Goal: Check status: Check status

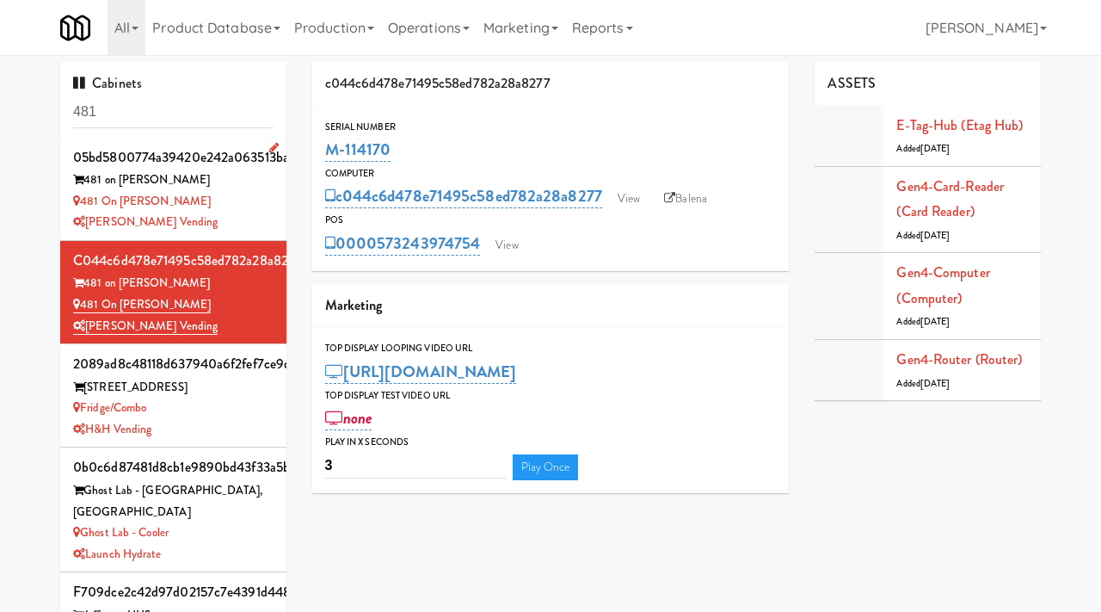
scroll to position [22, 0]
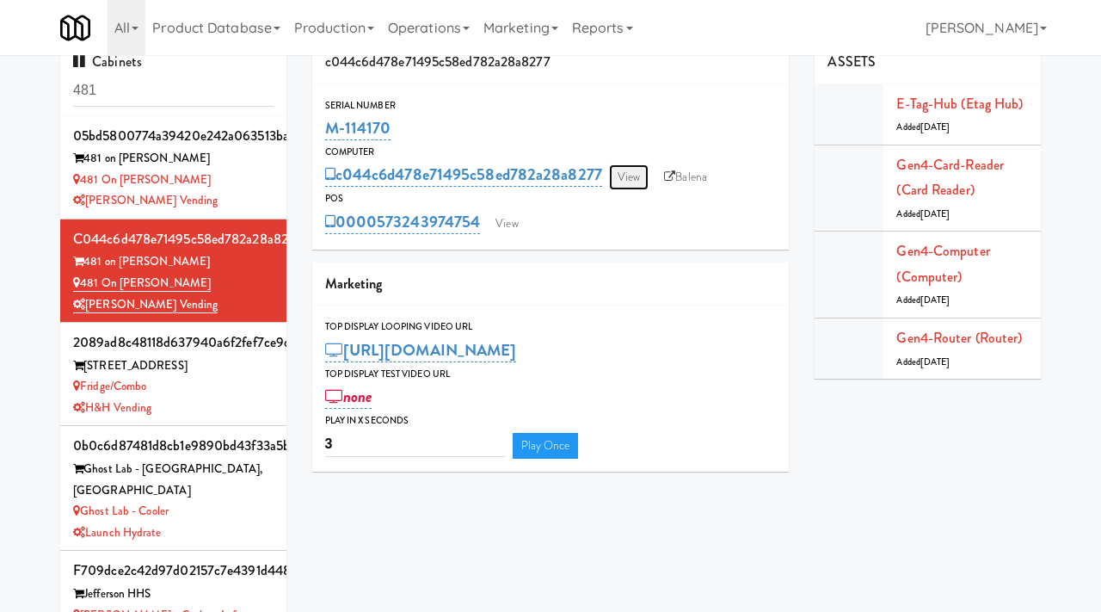
click at [625, 177] on link "View" at bounding box center [629, 177] width 40 height 26
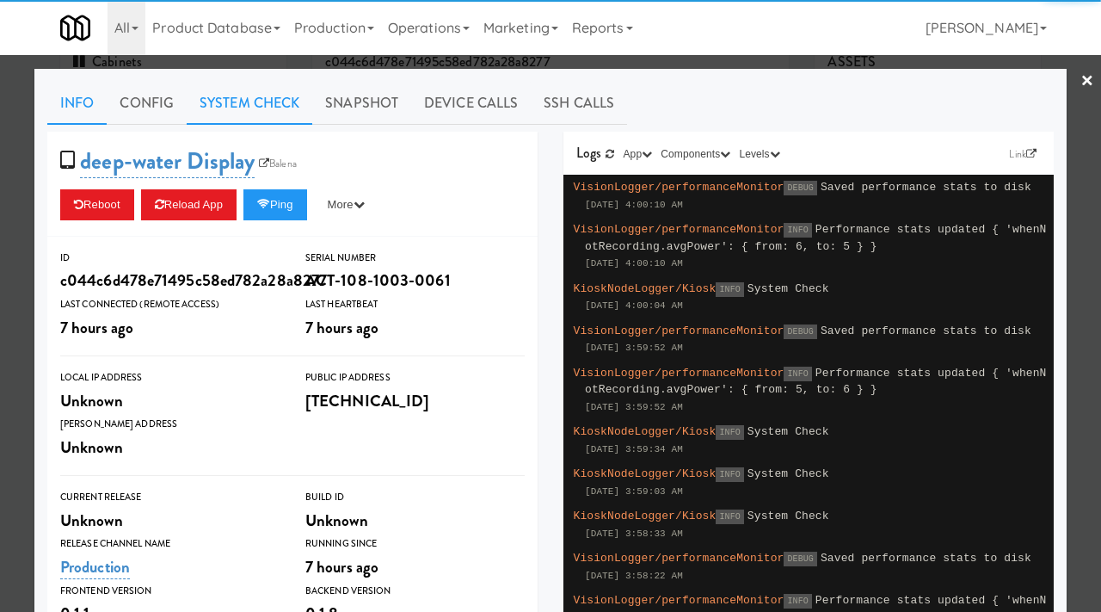
click at [231, 101] on link "System Check" at bounding box center [250, 103] width 126 height 43
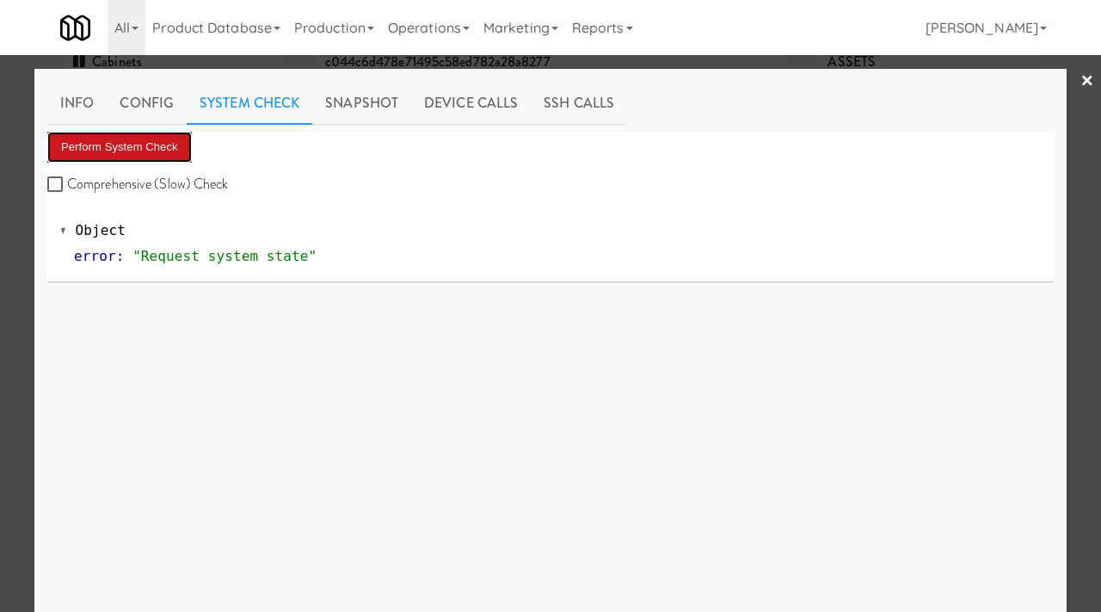
click at [152, 132] on button "Perform System Check" at bounding box center [119, 147] width 145 height 31
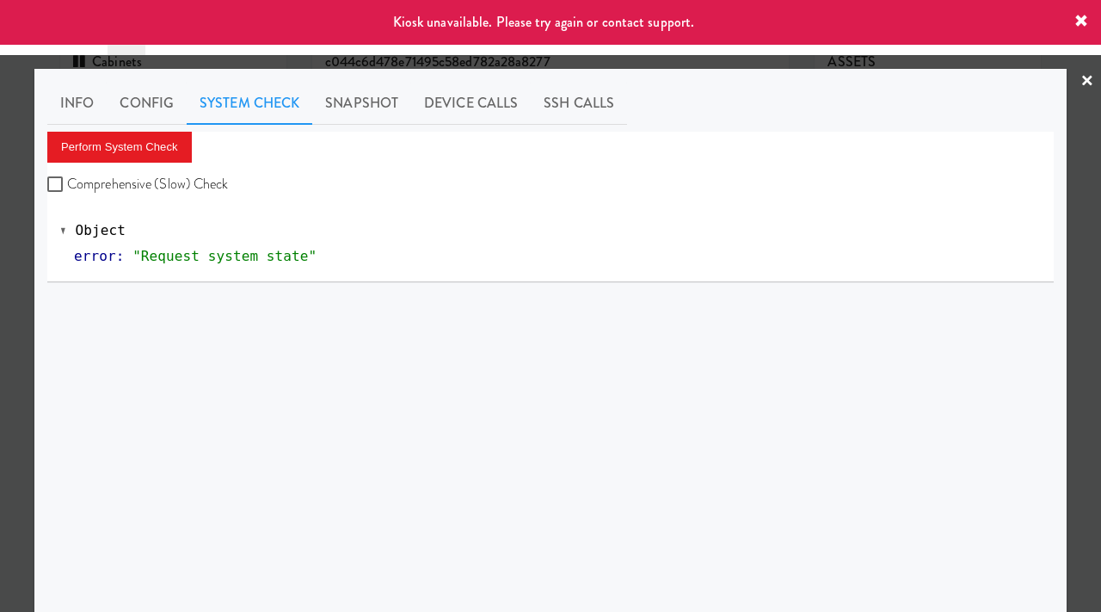
click at [0, 268] on div at bounding box center [550, 306] width 1101 height 612
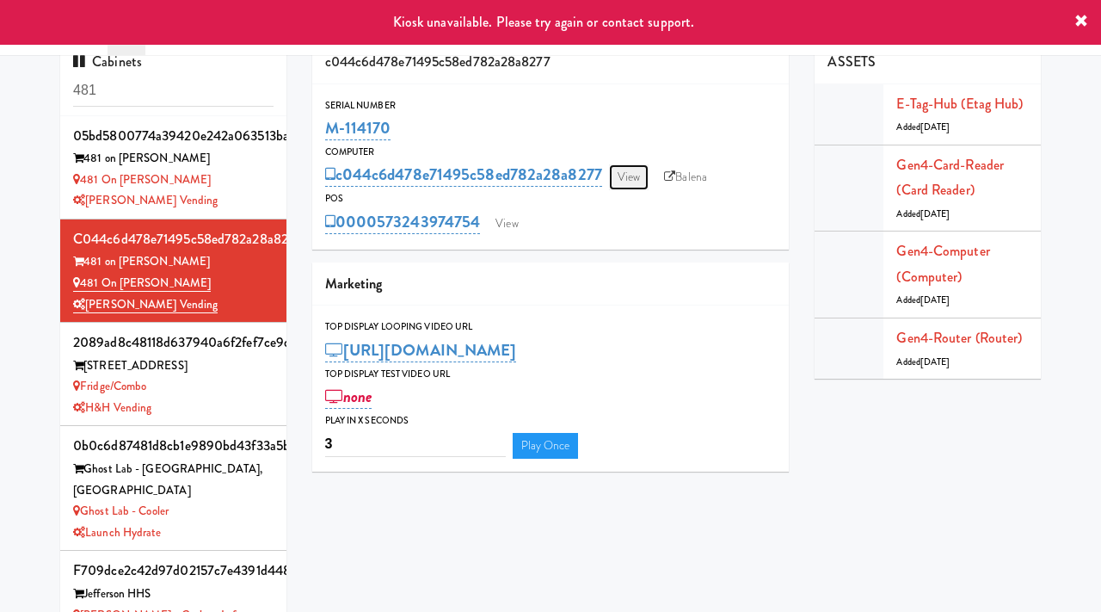
click at [649, 177] on link "View" at bounding box center [629, 177] width 40 height 26
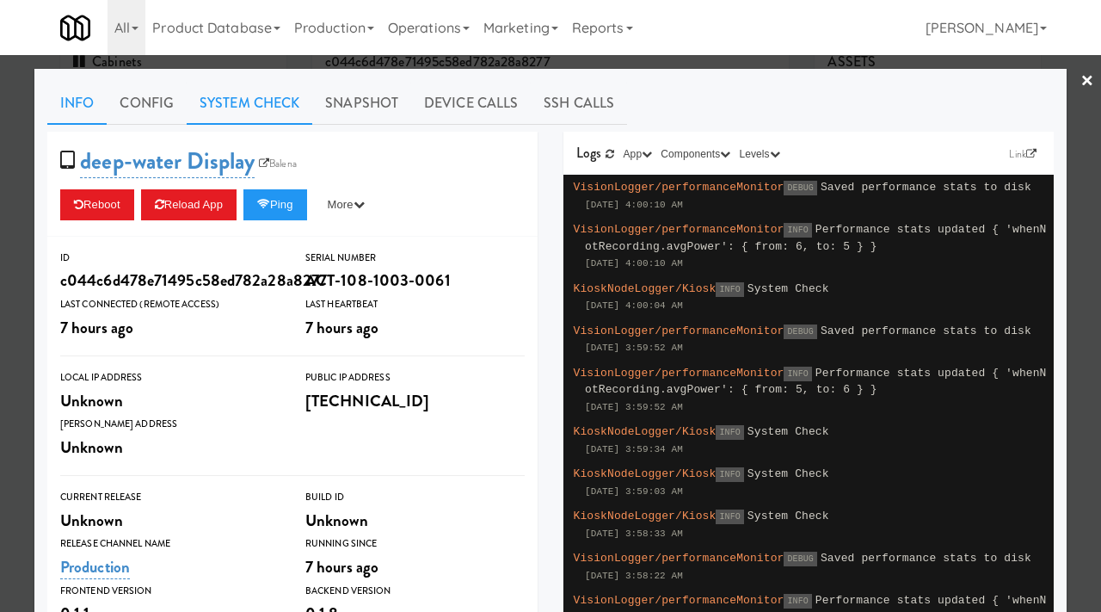
click at [242, 112] on link "System Check" at bounding box center [250, 103] width 126 height 43
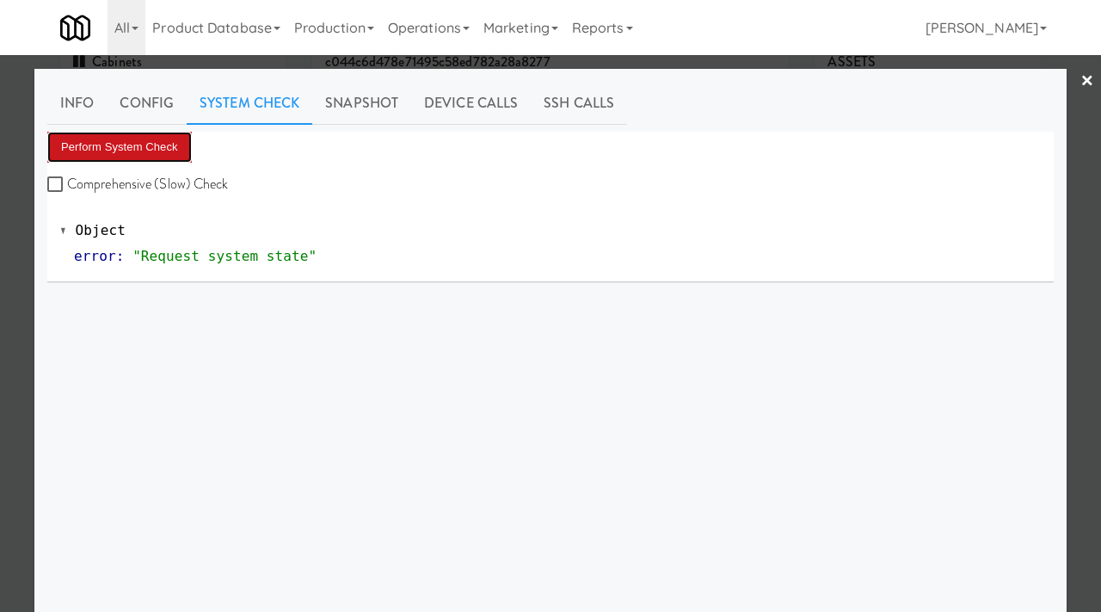
click at [120, 146] on button "Perform System Check" at bounding box center [119, 147] width 145 height 31
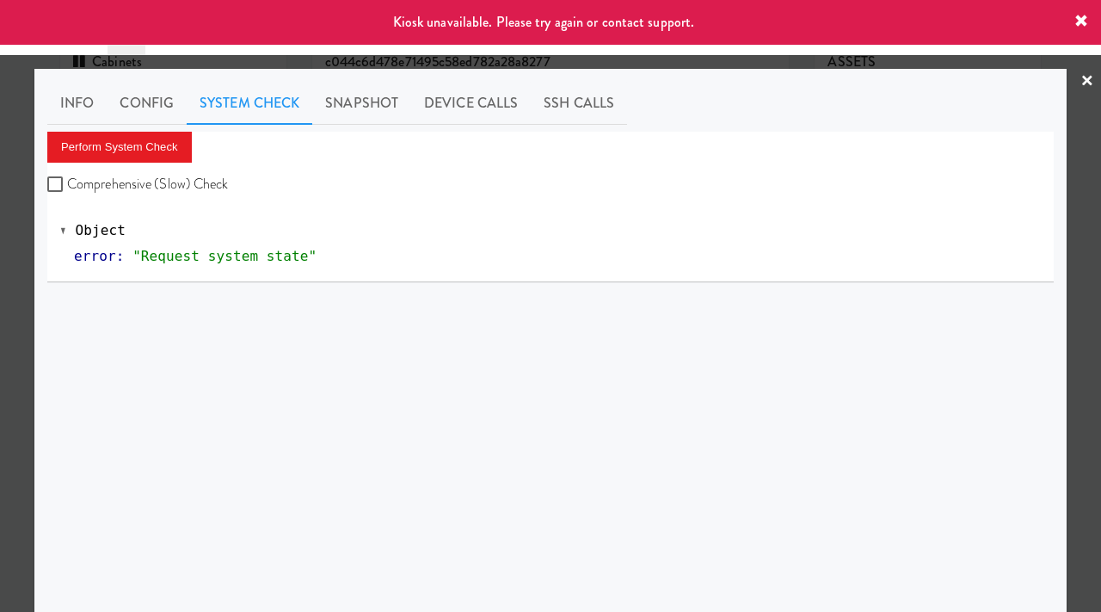
click at [0, 341] on div at bounding box center [550, 306] width 1101 height 612
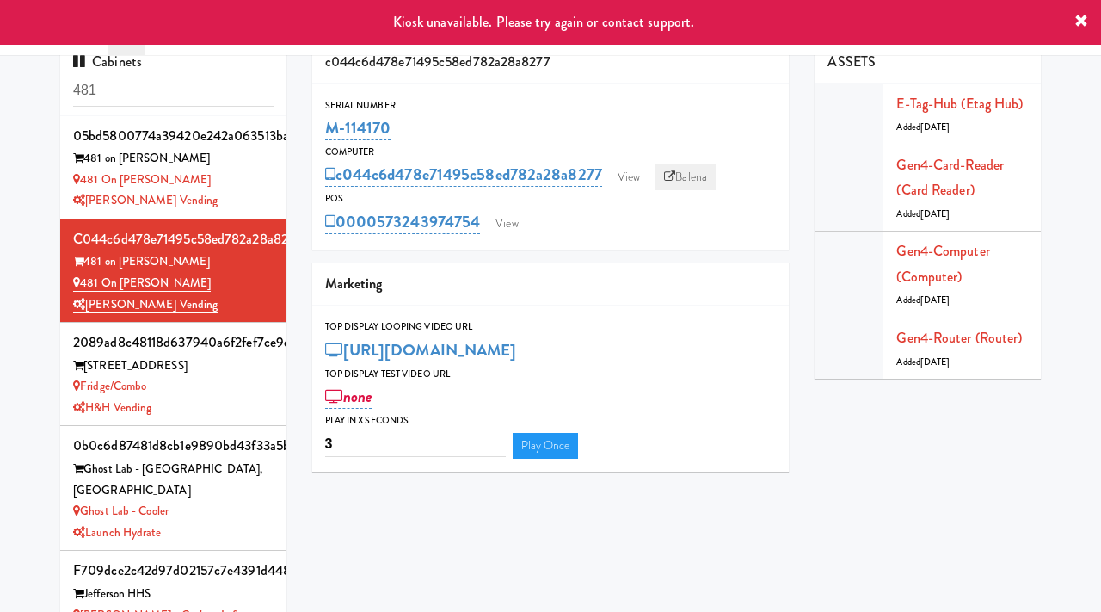
click at [693, 181] on link "Balena" at bounding box center [686, 177] width 60 height 26
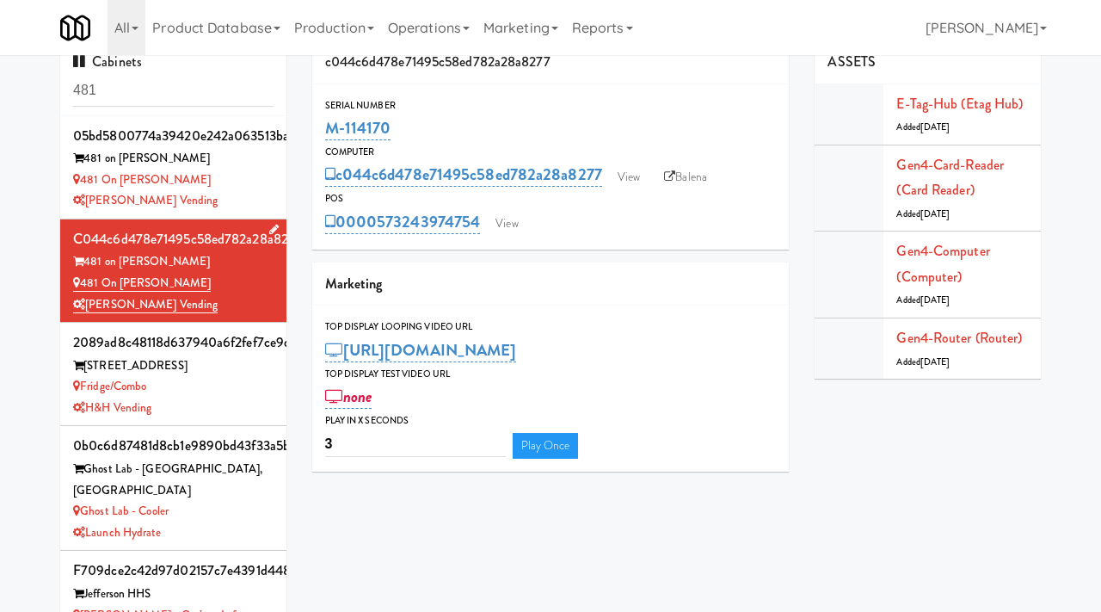
drag, startPoint x: 212, startPoint y: 283, endPoint x: 81, endPoint y: 291, distance: 131.8
click at [81, 291] on div "481 on [PERSON_NAME]" at bounding box center [173, 284] width 200 height 22
copy link "481 on [PERSON_NAME]"
click at [627, 175] on link "View" at bounding box center [629, 177] width 40 height 26
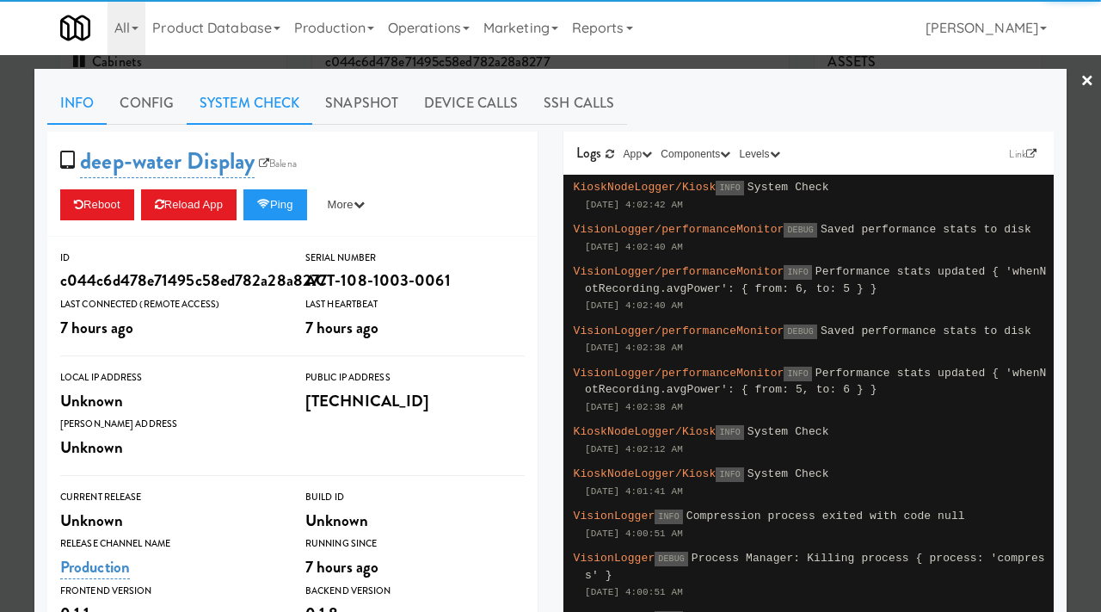
click at [256, 100] on link "System Check" at bounding box center [250, 103] width 126 height 43
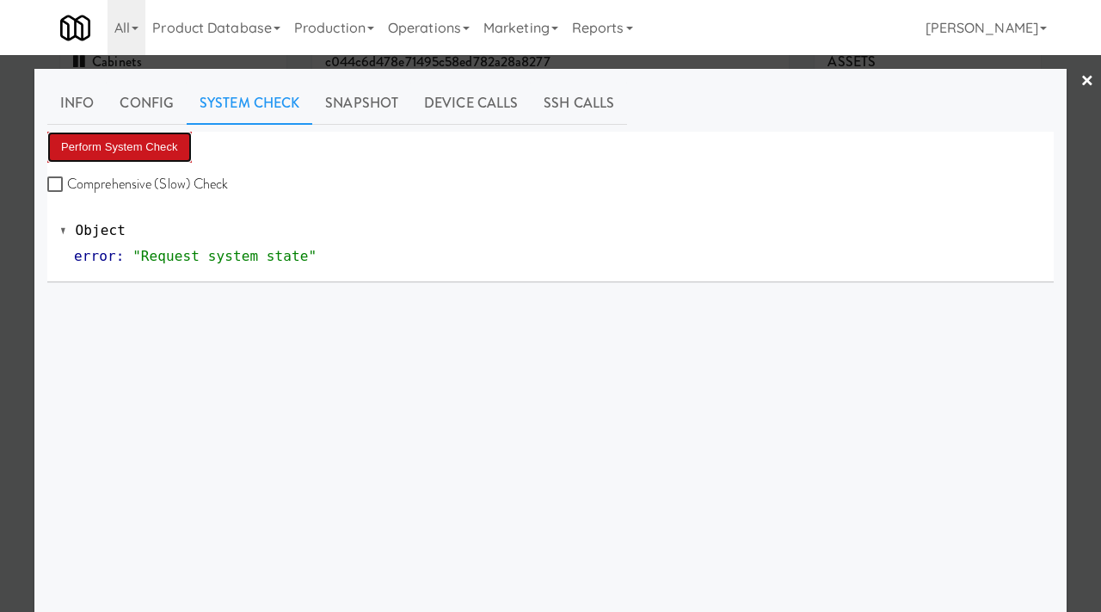
click at [141, 145] on button "Perform System Check" at bounding box center [119, 147] width 145 height 31
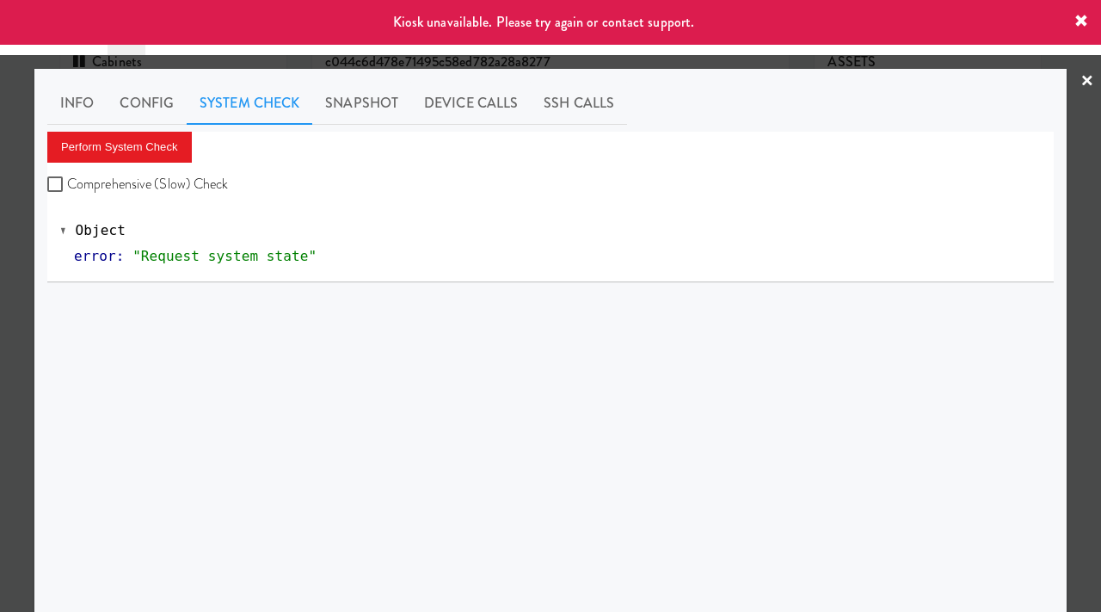
click at [0, 312] on div at bounding box center [550, 306] width 1101 height 612
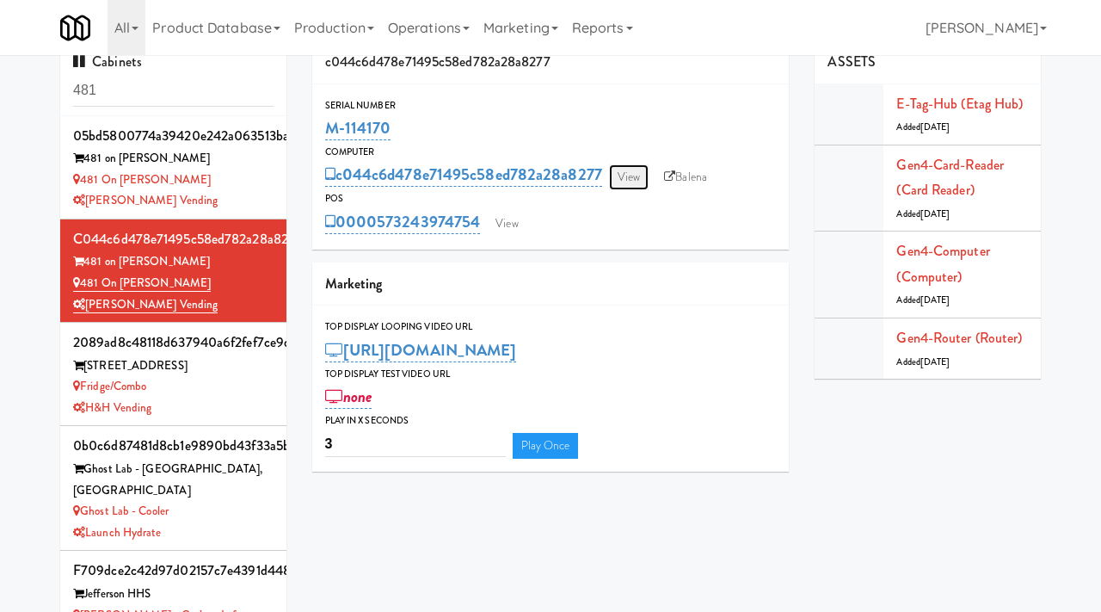
click at [624, 167] on link "View" at bounding box center [629, 177] width 40 height 26
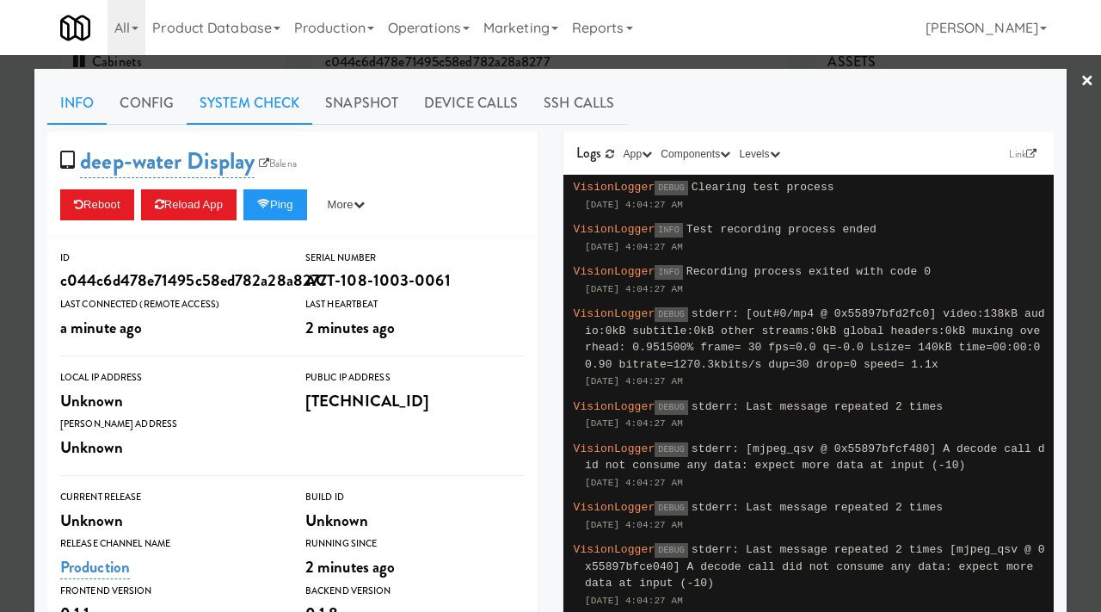
click at [280, 97] on link "System Check" at bounding box center [250, 103] width 126 height 43
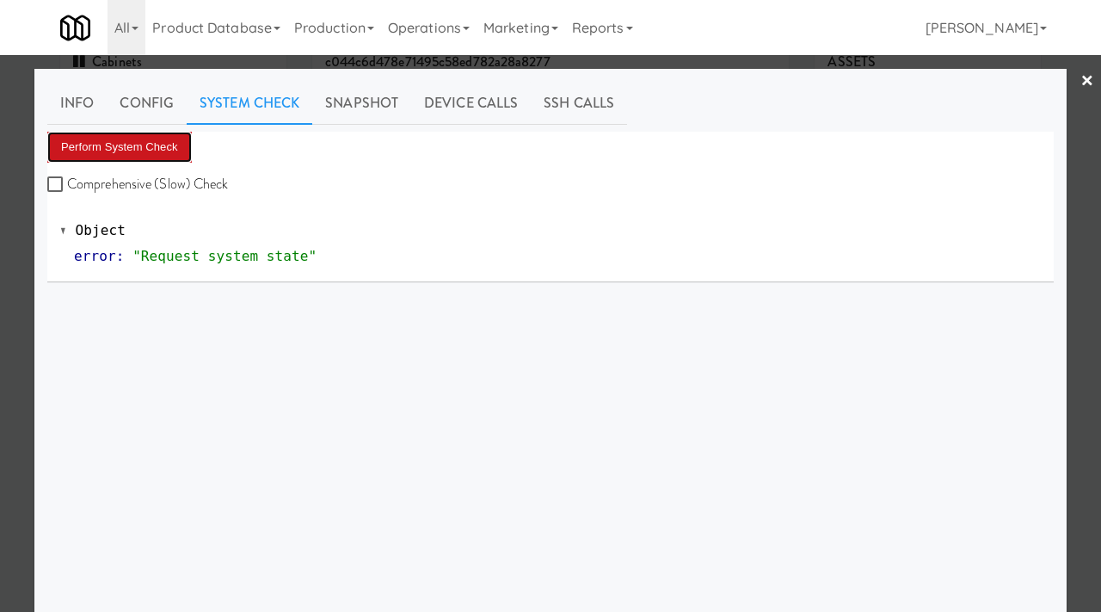
click at [120, 153] on button "Perform System Check" at bounding box center [119, 147] width 145 height 31
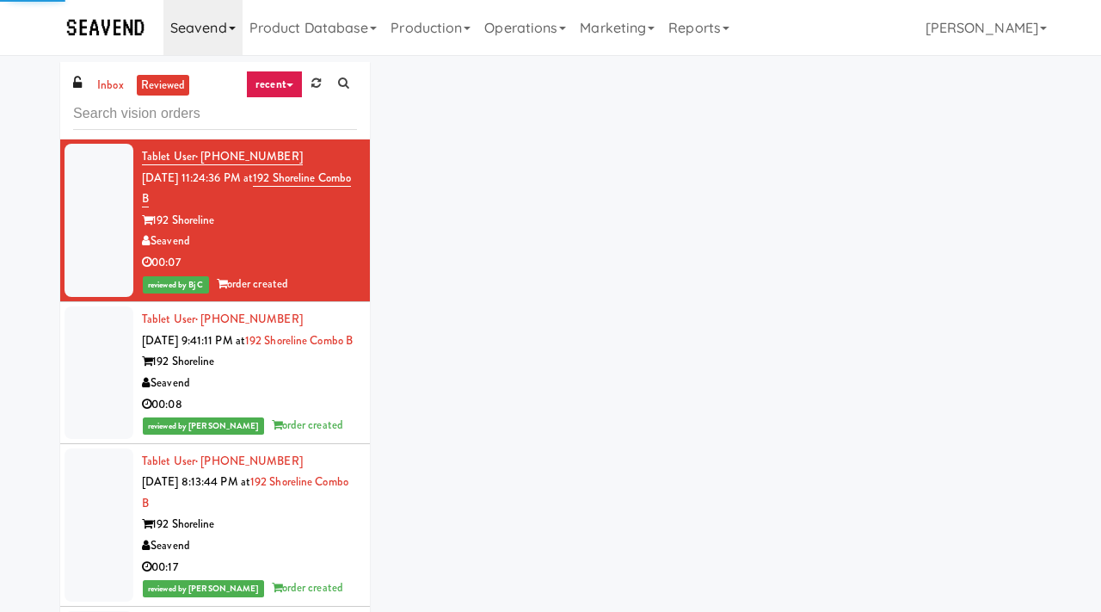
click at [224, 30] on link "Seavend" at bounding box center [202, 27] width 79 height 55
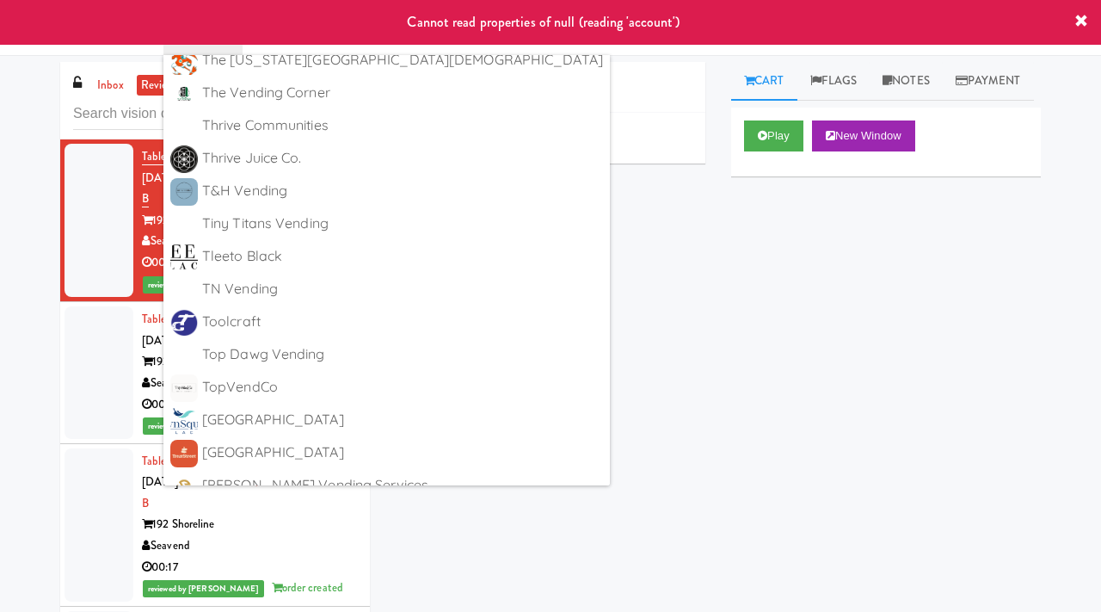
scroll to position [9652, 0]
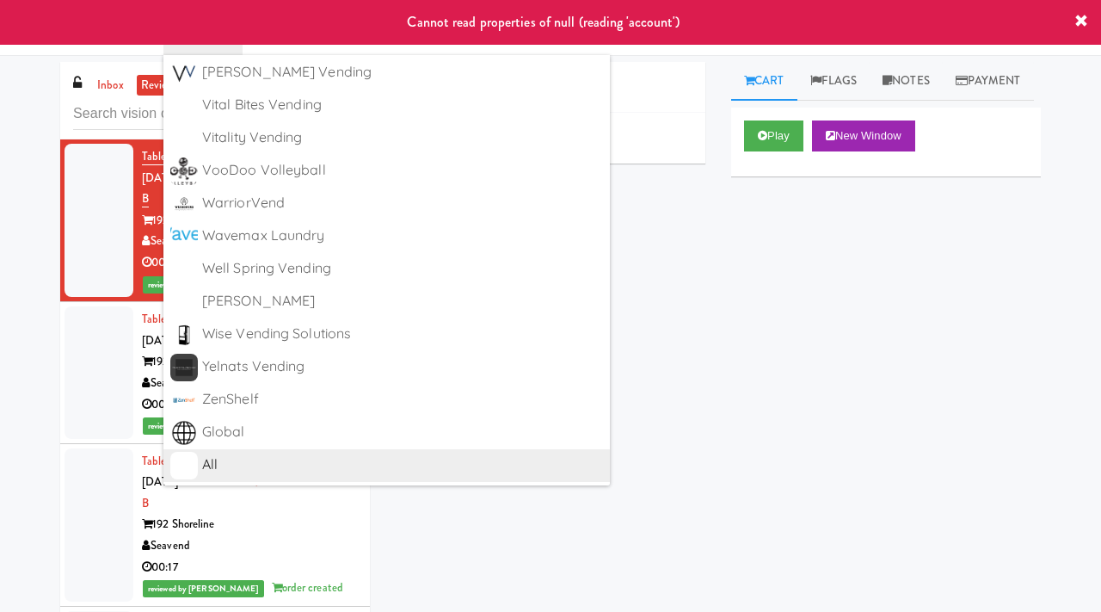
click at [209, 474] on div "All" at bounding box center [402, 465] width 401 height 26
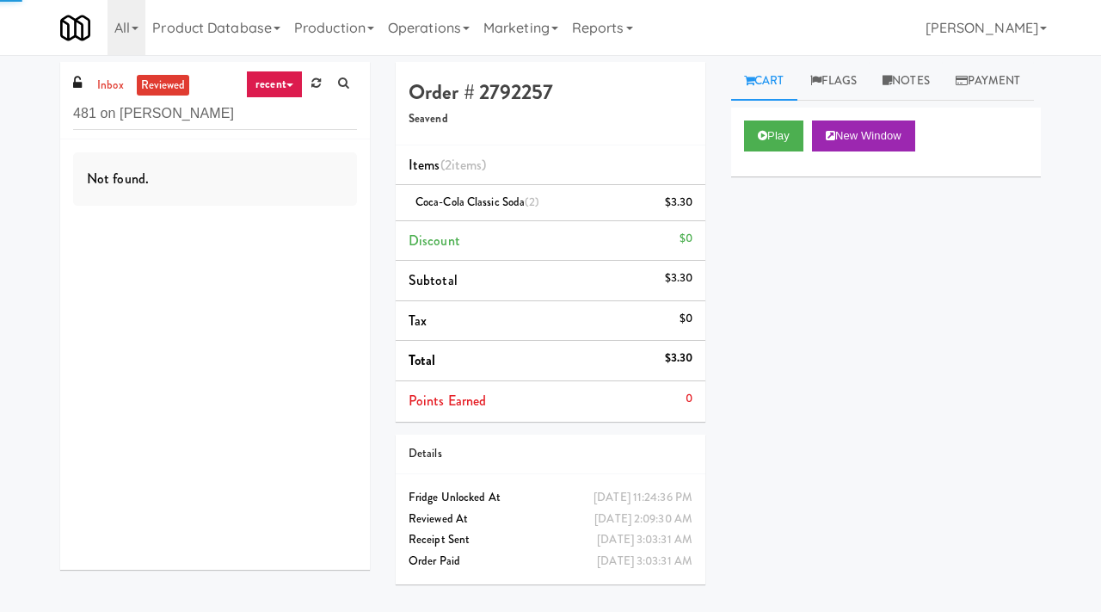
type input "481 on Mathilda - Pantry"
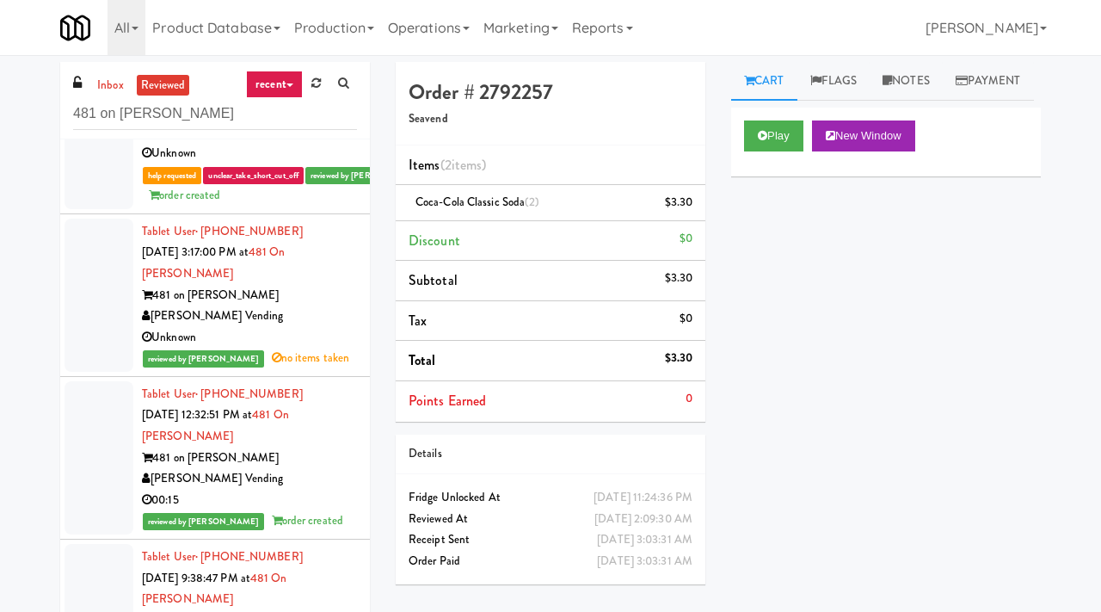
scroll to position [120, 0]
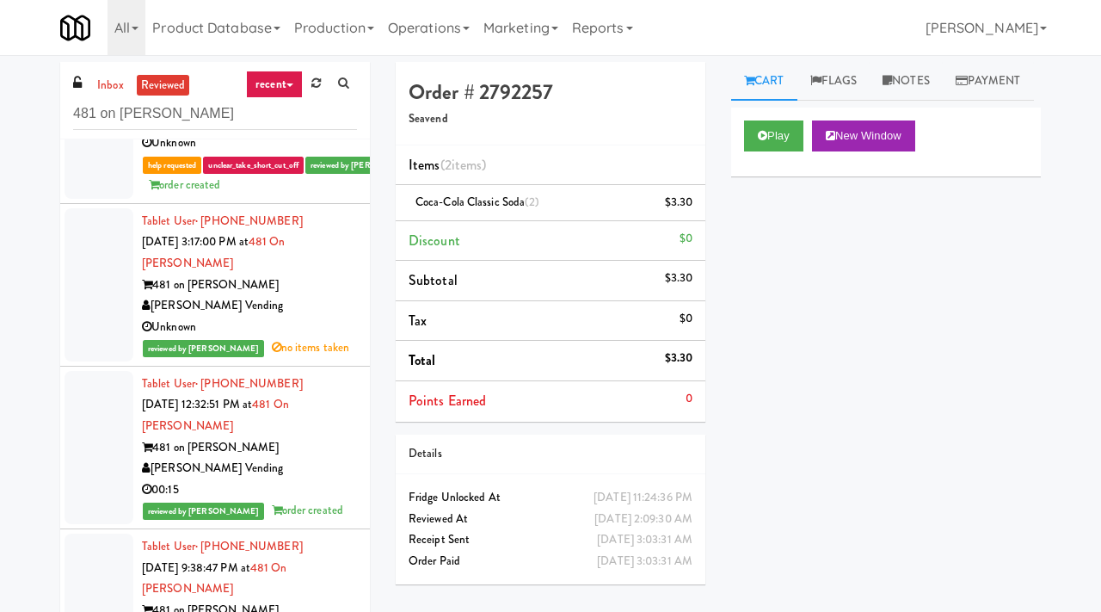
click at [280, 444] on div "481 on [PERSON_NAME]" at bounding box center [249, 448] width 215 height 22
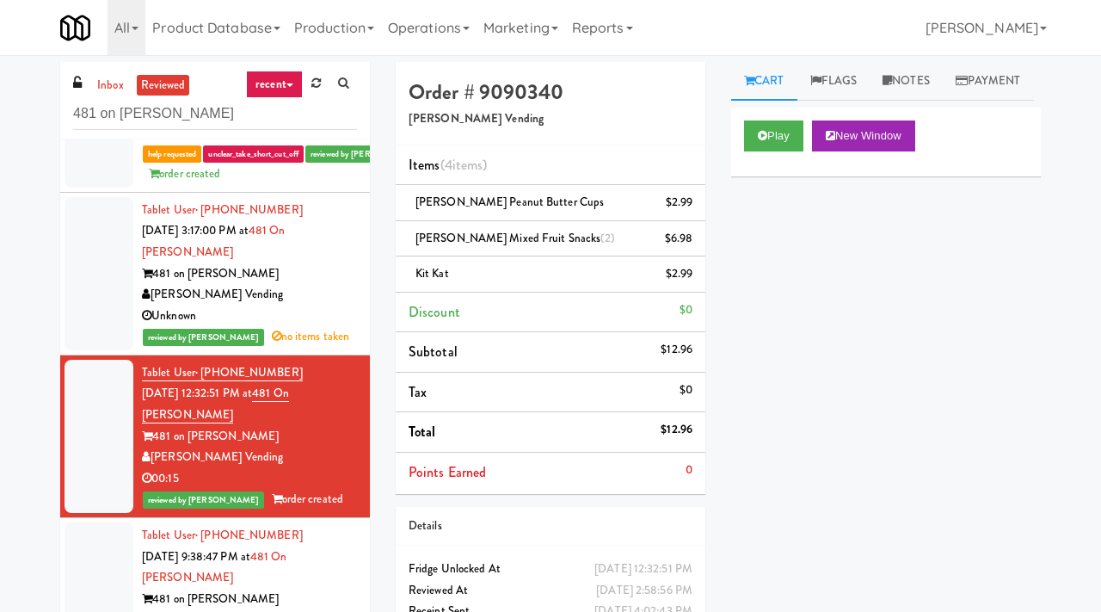
scroll to position [132, 0]
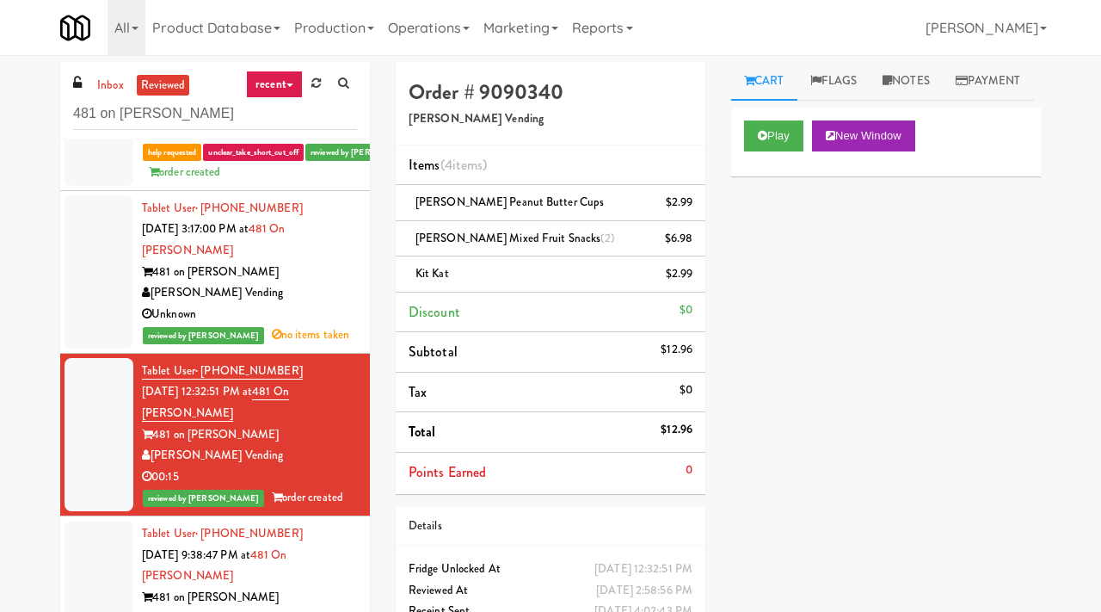
click at [289, 268] on div "481 on [PERSON_NAME]" at bounding box center [249, 273] width 215 height 22
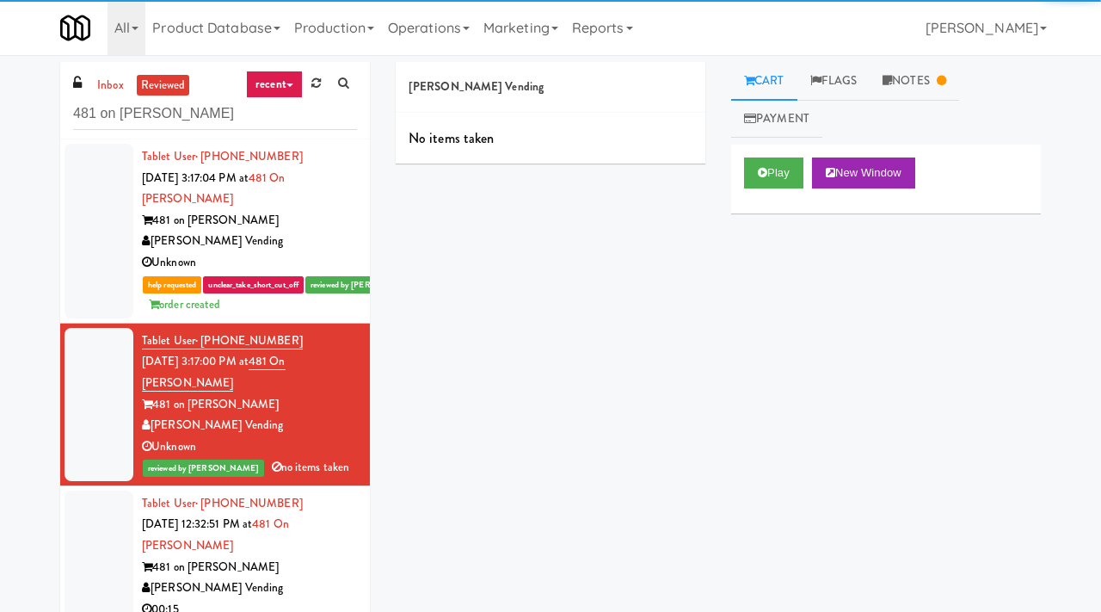
click at [296, 237] on div "[PERSON_NAME] Vending" at bounding box center [249, 242] width 215 height 22
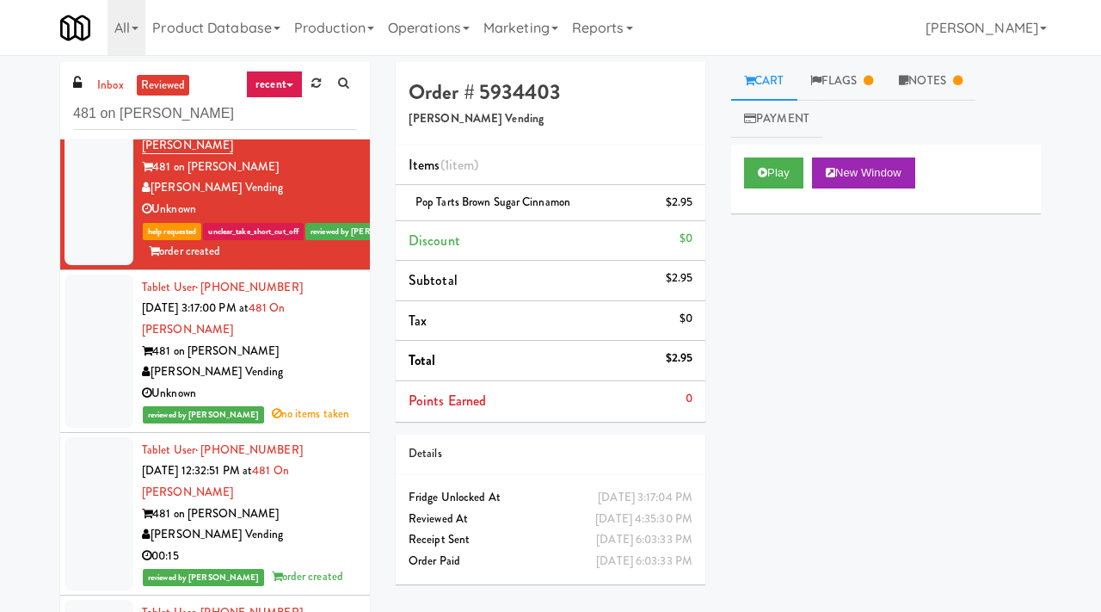
scroll to position [80, 0]
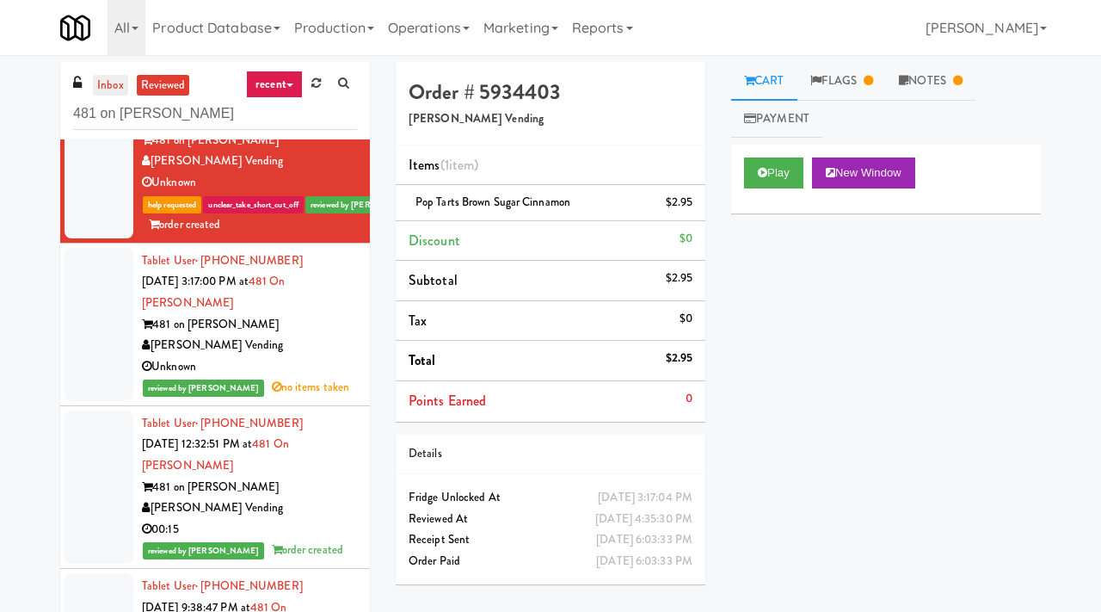
click at [116, 83] on link "inbox" at bounding box center [110, 86] width 35 height 22
